Goal: Navigation & Orientation: Find specific page/section

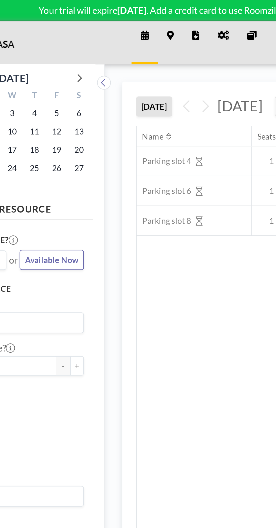
scroll to position [0, 91]
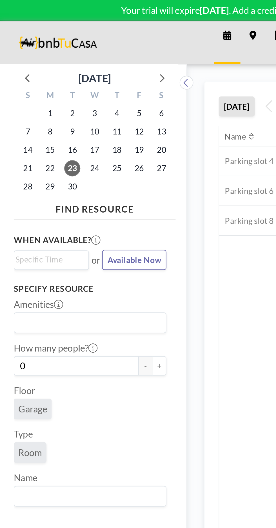
click at [20, 201] on span "Garage" at bounding box center [16, 201] width 14 height 6
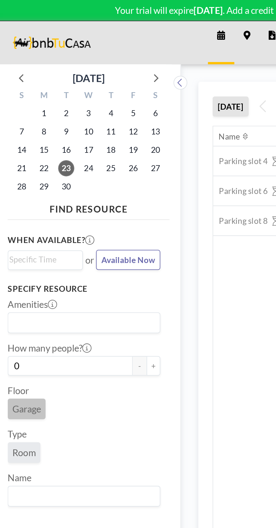
scroll to position [0, 211]
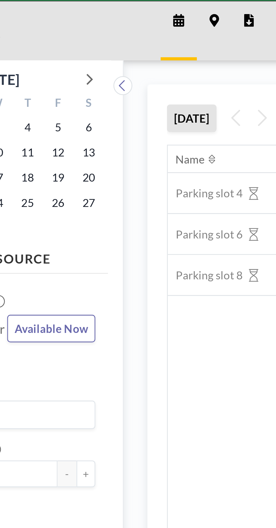
click at [126, 16] on icon at bounding box center [124, 17] width 3 height 5
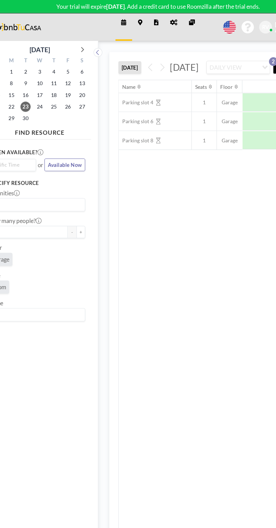
scroll to position [0, 105]
